Goal: Transaction & Acquisition: Book appointment/travel/reservation

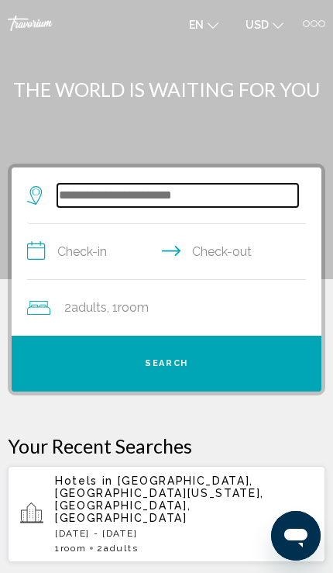
click at [173, 189] on input "Search widget" at bounding box center [177, 195] width 241 height 23
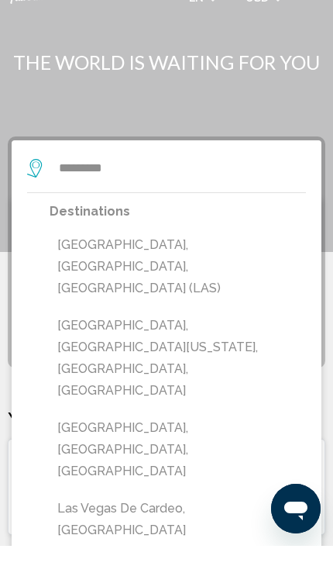
click at [272, 257] on button "[GEOGRAPHIC_DATA], [GEOGRAPHIC_DATA], [GEOGRAPHIC_DATA] (LAS)" at bounding box center [178, 293] width 257 height 73
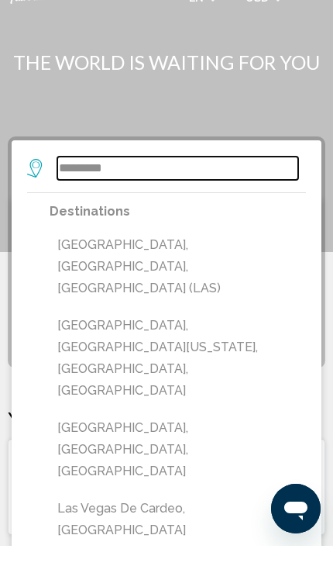
type input "**********"
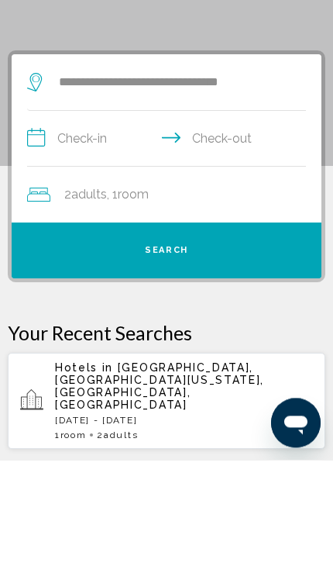
click at [76, 224] on input "**********" at bounding box center [169, 254] width 285 height 60
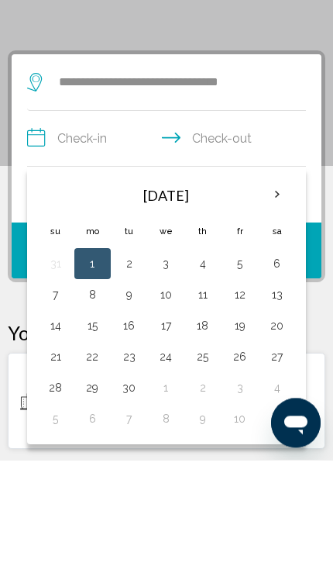
scroll to position [113, 0]
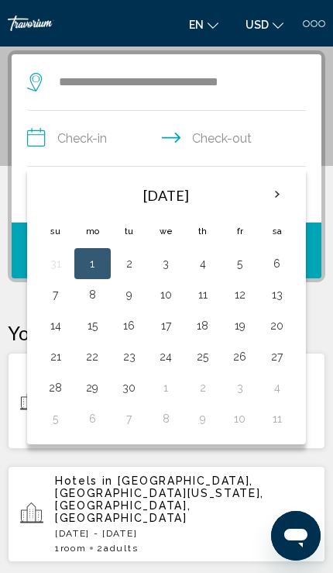
click at [245, 298] on button "12" at bounding box center [240, 295] width 20 height 22
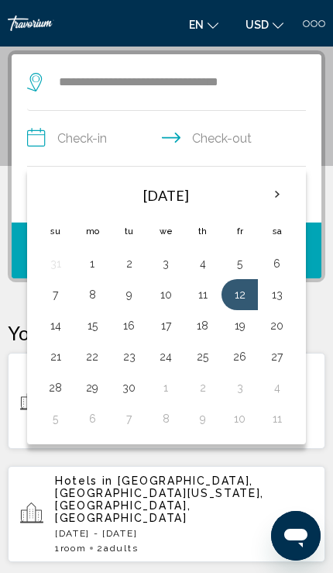
click at [53, 330] on button "14" at bounding box center [56, 326] width 20 height 22
type input "**********"
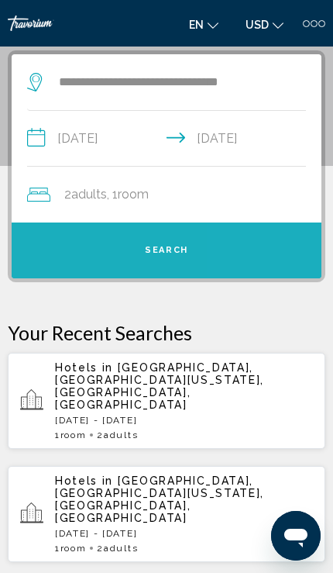
click at [245, 244] on button "Search" at bounding box center [167, 251] width 310 height 56
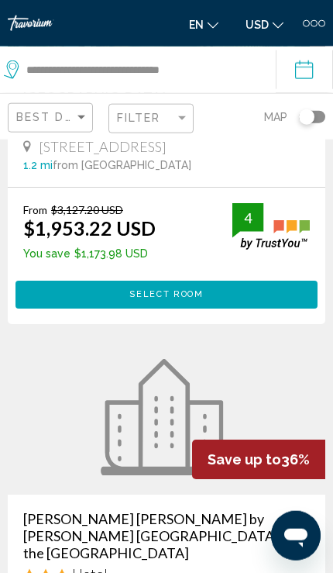
scroll to position [1163, 0]
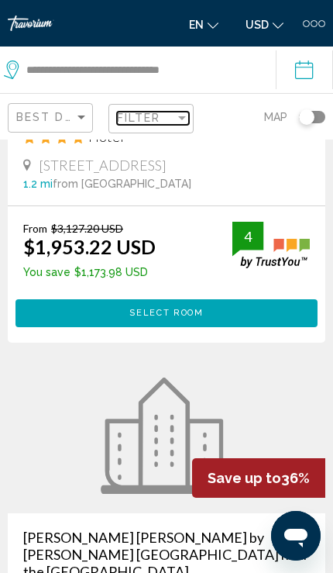
click at [164, 114] on div "Filter" at bounding box center [146, 118] width 58 height 12
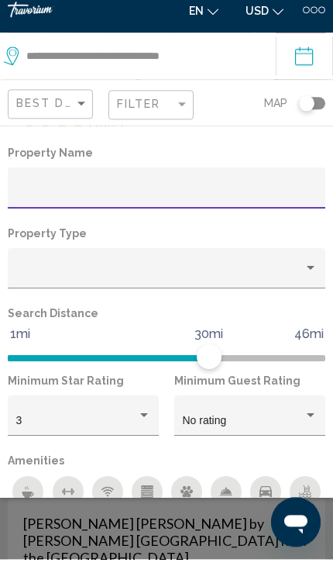
click at [174, 200] on input "Hotel Filters" at bounding box center [167, 207] width 302 height 14
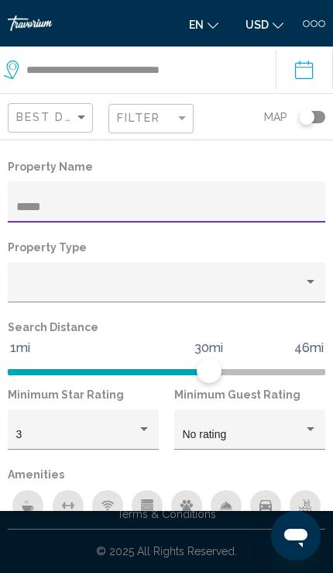
type input "*****"
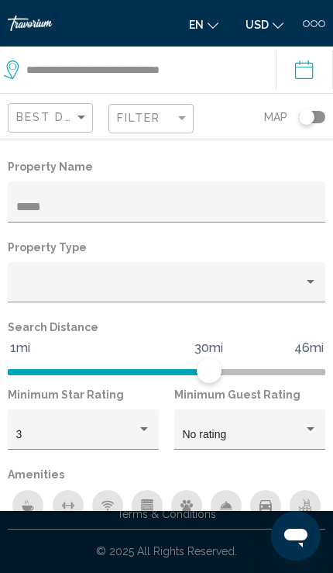
scroll to position [1162, 0]
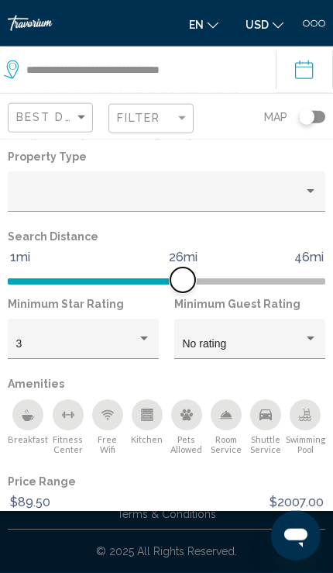
scroll to position [90, 0]
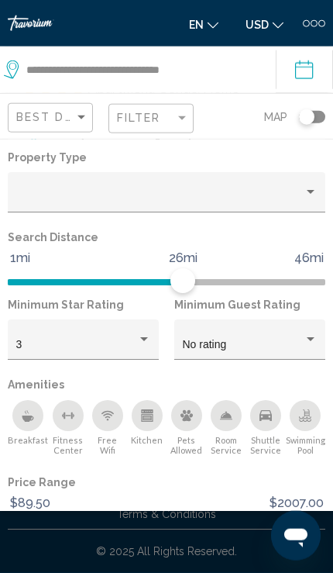
click at [216, 562] on button "Show Results" at bounding box center [204, 568] width 109 height 28
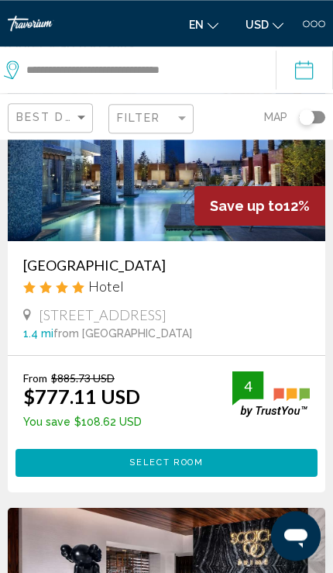
scroll to position [117, 0]
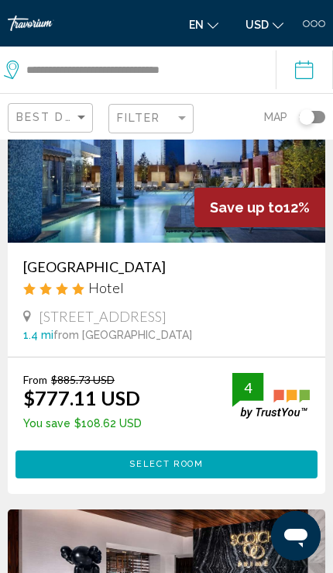
click at [219, 468] on button "Select Room" at bounding box center [167, 465] width 302 height 28
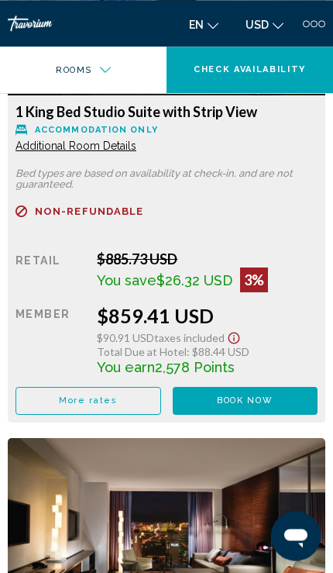
scroll to position [2755, 0]
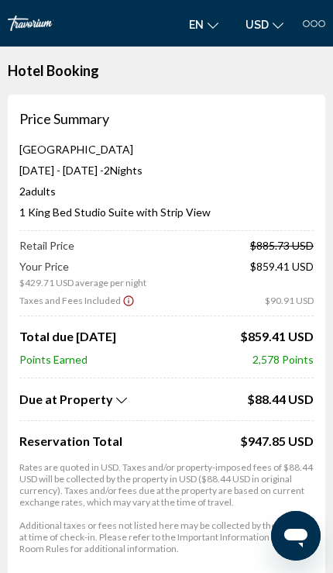
click at [117, 400] on icon "Show Taxes and Fees breakdown" at bounding box center [121, 400] width 11 height 6
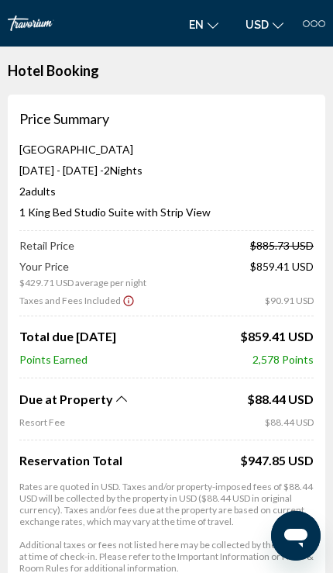
click at [114, 404] on div "Due at Property" at bounding box center [131, 399] width 224 height 17
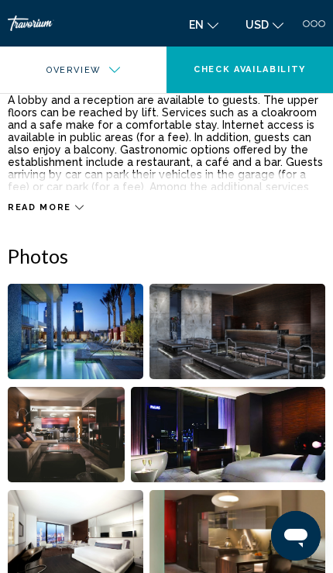
scroll to position [459, 0]
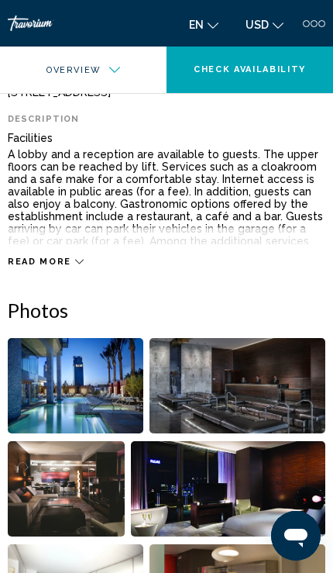
click at [320, 24] on div at bounding box center [322, 23] width 7 height 7
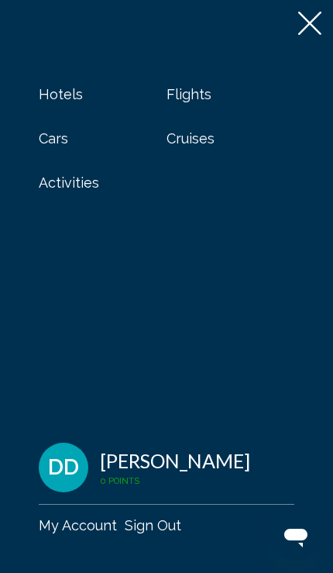
click at [308, 19] on icon at bounding box center [310, 23] width 23 height 23
